Goal: Information Seeking & Learning: Learn about a topic

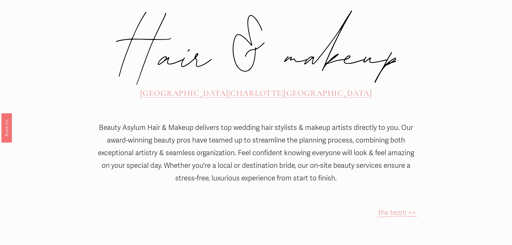
scroll to position [269, 0]
click at [396, 209] on em "the team >>" at bounding box center [397, 213] width 38 height 9
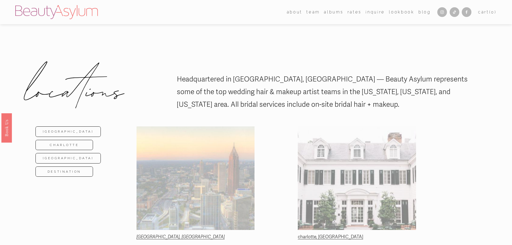
click at [62, 131] on link "[GEOGRAPHIC_DATA]" at bounding box center [67, 131] width 65 height 10
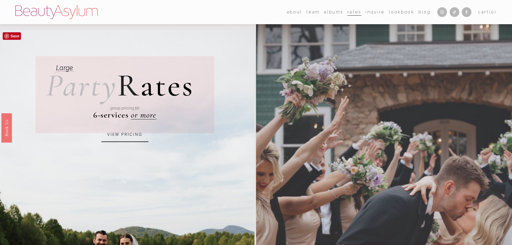
click at [128, 135] on link "VIEW PRICING" at bounding box center [124, 134] width 47 height 15
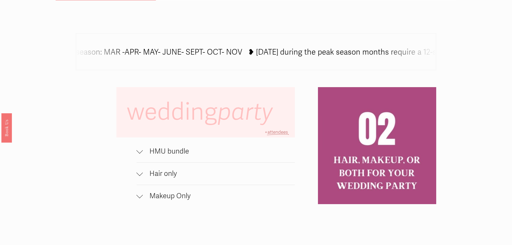
scroll to position [376, 0]
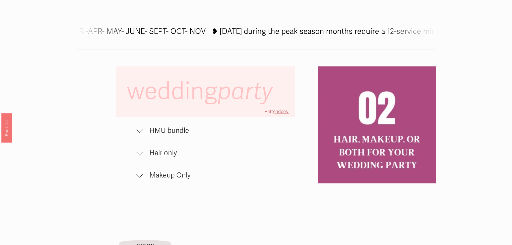
click at [180, 133] on span "HMU bundle" at bounding box center [219, 130] width 152 height 9
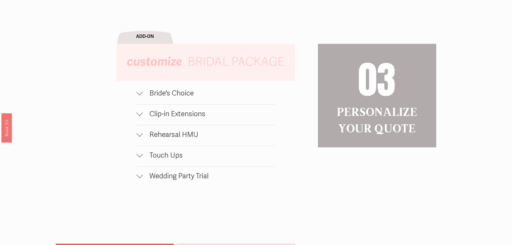
scroll to position [618, 0]
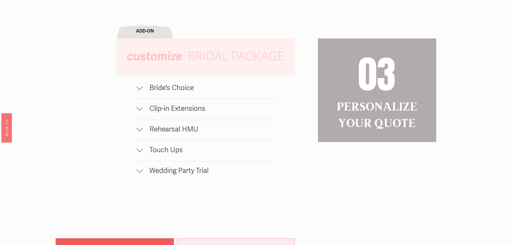
click at [190, 133] on span "Rehearsal HMU" at bounding box center [209, 129] width 132 height 9
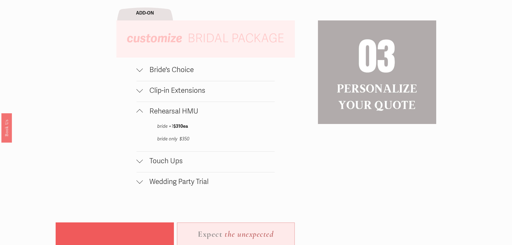
scroll to position [645, 0]
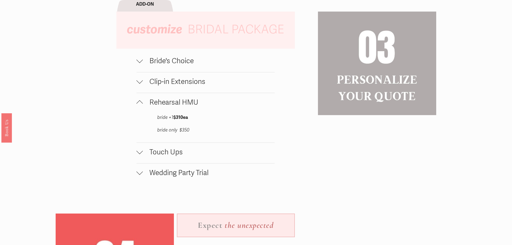
click at [172, 156] on span "Touch Ups" at bounding box center [209, 152] width 132 height 9
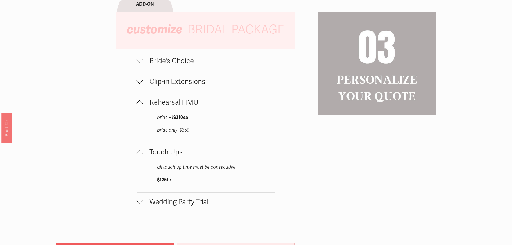
click at [182, 204] on span "Wedding Party Trial" at bounding box center [209, 201] width 132 height 9
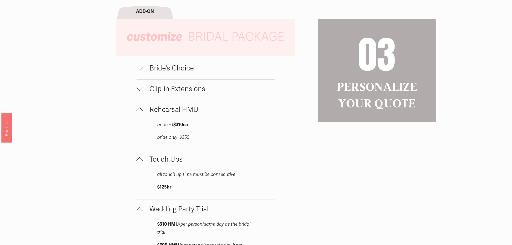
scroll to position [618, 0]
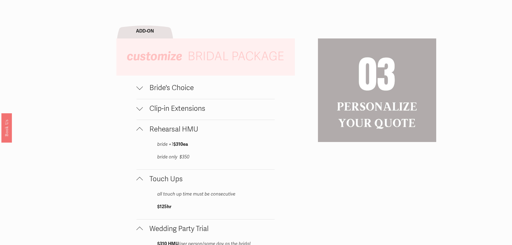
click at [169, 91] on span "Bride's Choice" at bounding box center [209, 88] width 132 height 9
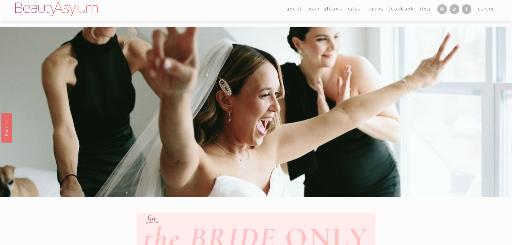
scroll to position [0, 0]
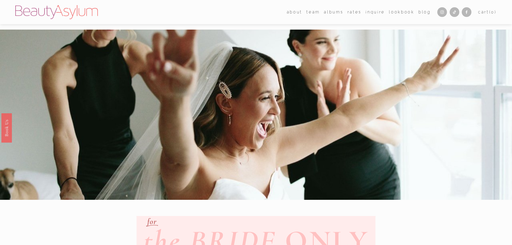
click at [351, 11] on link "Rates" at bounding box center [354, 12] width 14 height 8
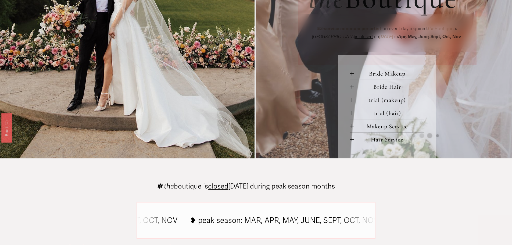
scroll to position [269, 0]
click at [378, 143] on span "Hair Service" at bounding box center [388, 138] width 71 height 7
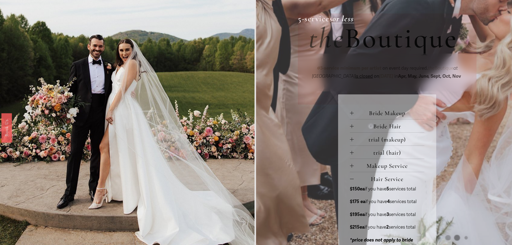
scroll to position [242, 0]
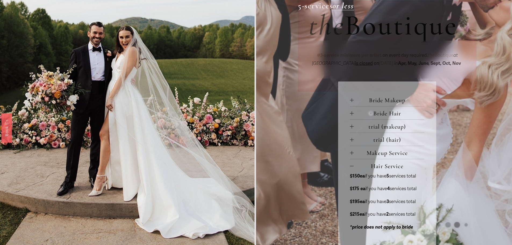
click at [381, 101] on span "Bride Makeup" at bounding box center [388, 99] width 71 height 7
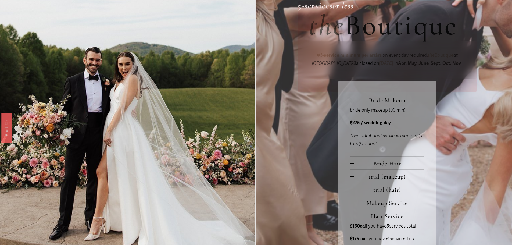
click at [384, 163] on span "Bride Hair" at bounding box center [388, 163] width 71 height 7
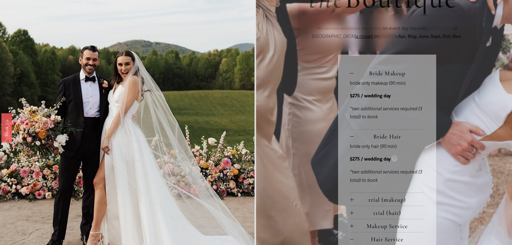
click at [379, 137] on span "Bride Hair" at bounding box center [388, 136] width 71 height 7
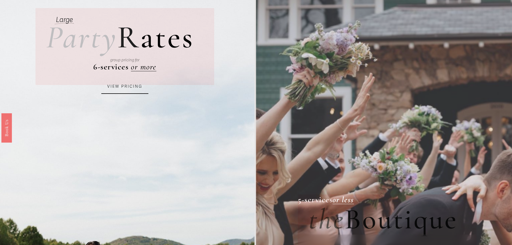
scroll to position [0, 0]
